Goal: Task Accomplishment & Management: Complete application form

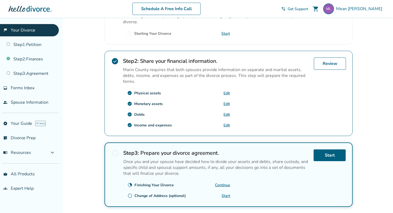
scroll to position [138, 0]
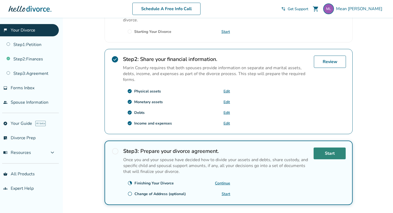
click at [320, 153] on link "Start" at bounding box center [329, 154] width 32 height 12
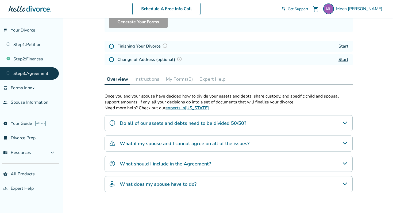
scroll to position [61, 0]
click at [114, 46] on div "Finishing Your Divorce" at bounding box center [139, 46] width 60 height 7
click at [112, 46] on img at bounding box center [111, 46] width 5 height 5
click at [320, 123] on icon "Do all of our assets and debts need to be divided 50/50?" at bounding box center [345, 123] width 4 height 3
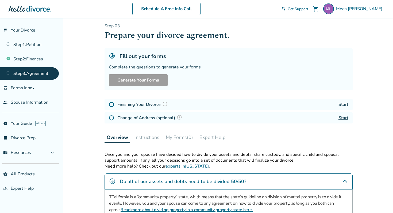
scroll to position [0, 0]
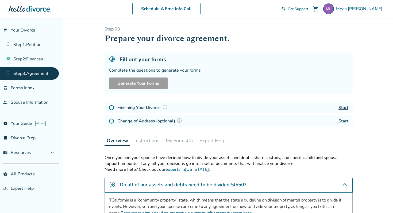
click at [320, 106] on link "Start" at bounding box center [343, 108] width 10 height 6
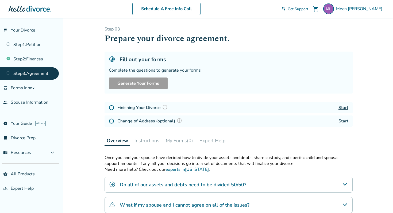
click at [342, 107] on link "Start" at bounding box center [343, 108] width 10 height 6
click at [345, 107] on link "Start" at bounding box center [343, 108] width 10 height 6
